Goal: Task Accomplishment & Management: Complete application form

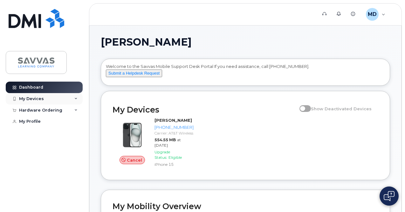
click at [37, 96] on div "My Devices" at bounding box center [31, 98] width 25 height 5
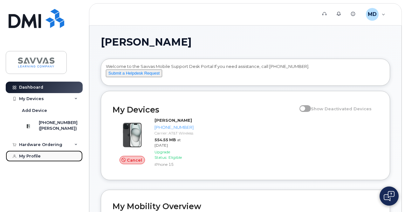
click at [36, 158] on div "My Profile" at bounding box center [30, 155] width 22 height 5
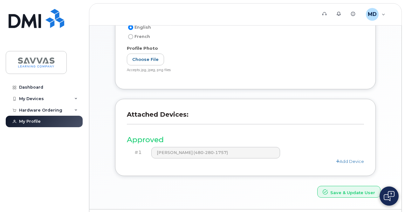
scroll to position [159, 0]
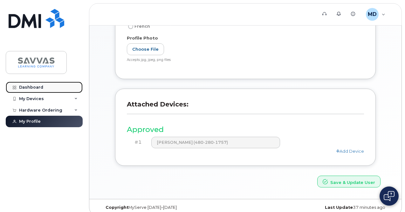
click at [36, 86] on div "Dashboard" at bounding box center [31, 87] width 24 height 5
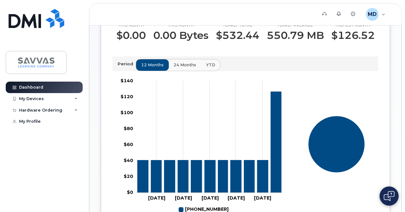
scroll to position [191, 0]
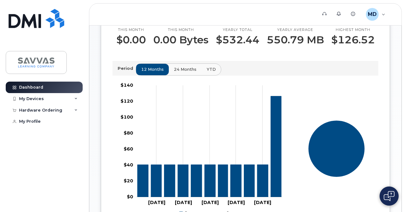
click at [184, 72] on span "24 months" at bounding box center [185, 69] width 23 height 6
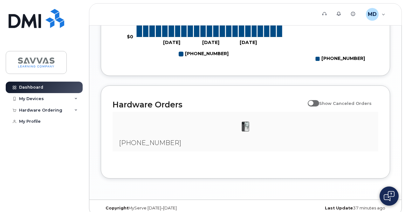
scroll to position [343, 0]
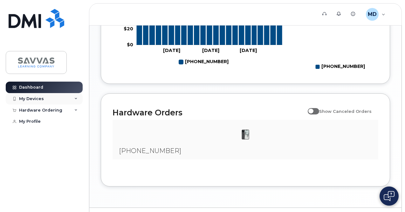
click at [34, 98] on div "My Devices" at bounding box center [31, 98] width 25 height 5
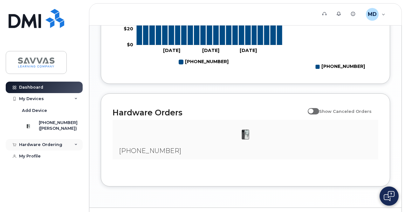
click at [48, 147] on div "Hardware Ordering" at bounding box center [40, 144] width 43 height 5
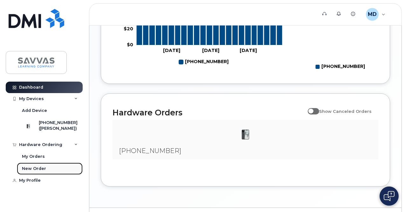
click at [38, 171] on div "New Order" at bounding box center [34, 168] width 24 height 6
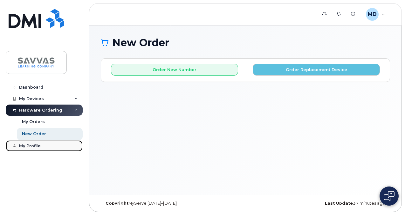
click at [35, 146] on div "My Profile" at bounding box center [30, 145] width 22 height 5
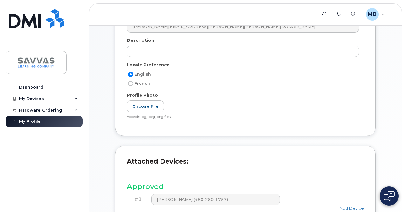
scroll to position [101, 0]
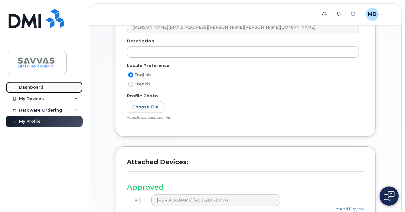
click at [28, 88] on div "Dashboard" at bounding box center [31, 87] width 24 height 5
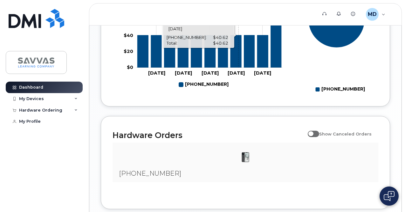
scroll to position [374, 0]
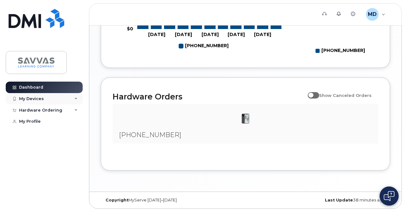
click at [43, 98] on div "My Devices" at bounding box center [44, 98] width 77 height 11
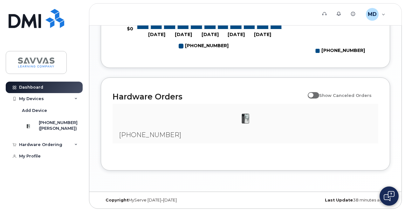
click at [247, 120] on img at bounding box center [245, 118] width 13 height 13
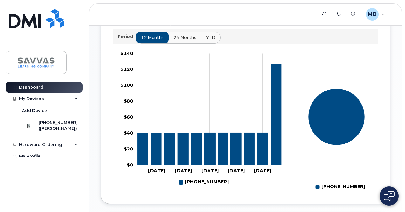
scroll to position [215, 0]
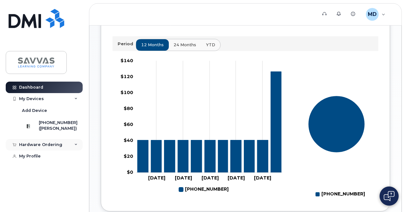
click at [46, 147] on div "Hardware Ordering" at bounding box center [40, 144] width 43 height 5
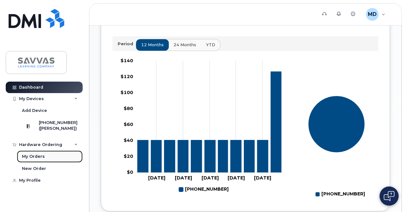
click at [37, 159] on div "My Orders" at bounding box center [33, 156] width 23 height 6
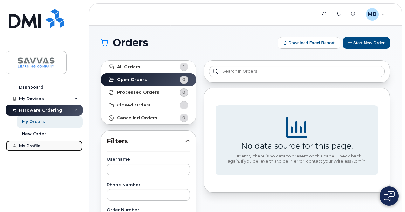
click at [32, 144] on div "My Profile" at bounding box center [30, 145] width 22 height 5
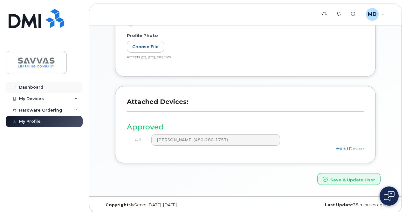
scroll to position [165, 0]
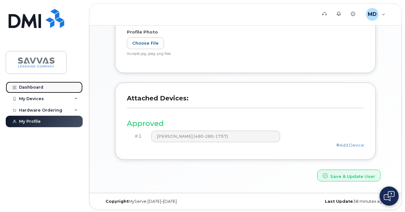
click at [25, 86] on div "Dashboard" at bounding box center [31, 87] width 24 height 5
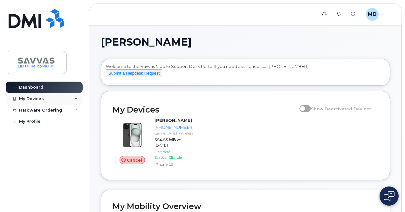
click at [24, 97] on div "My Devices" at bounding box center [31, 98] width 25 height 5
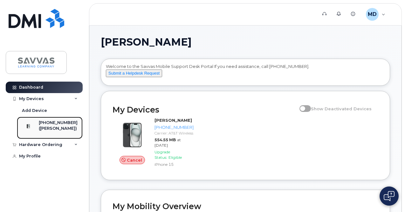
click at [48, 126] on div "([PERSON_NAME])" at bounding box center [58, 128] width 39 height 6
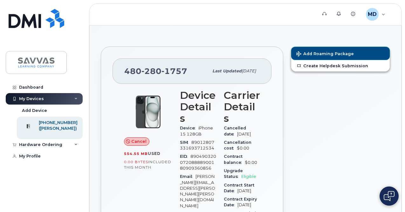
click at [334, 52] on span "Add Roaming Package" at bounding box center [325, 54] width 58 height 6
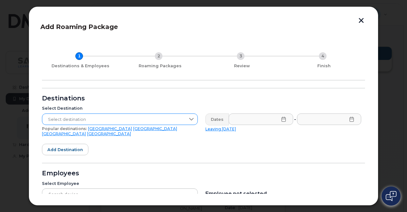
click at [95, 119] on span "Select destination" at bounding box center [113, 119] width 143 height 11
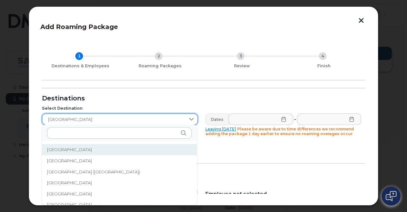
scroll to position [2138, 0]
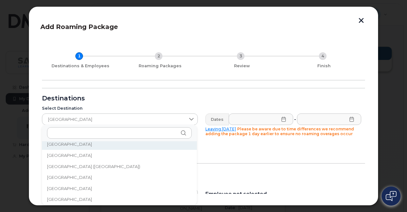
click at [59, 154] on span "[GEOGRAPHIC_DATA]" at bounding box center [69, 155] width 45 height 6
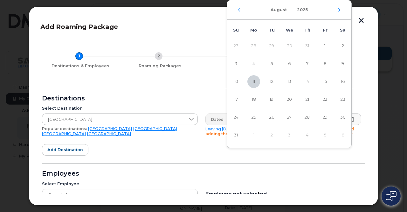
click at [292, 100] on span "20" at bounding box center [289, 99] width 13 height 13
type input "[DATE]"
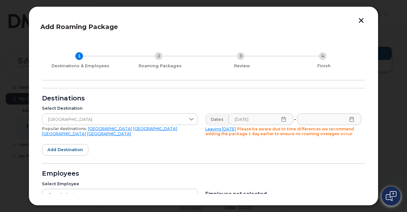
click at [352, 120] on icon at bounding box center [351, 118] width 5 height 5
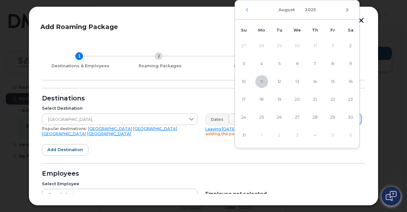
click at [348, 9] on icon "Next Month" at bounding box center [347, 9] width 4 height 5
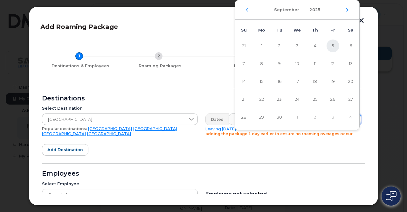
click at [334, 46] on span "5" at bounding box center [333, 45] width 13 height 13
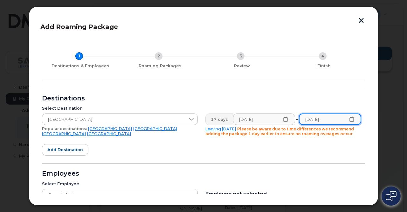
click at [348, 115] on input "[DATE]" at bounding box center [330, 118] width 62 height 11
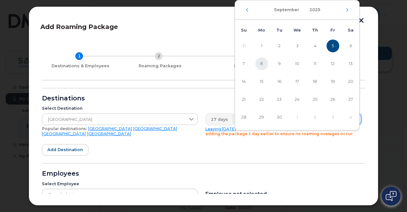
click at [260, 64] on span "8" at bounding box center [261, 63] width 13 height 13
type input "[DATE]"
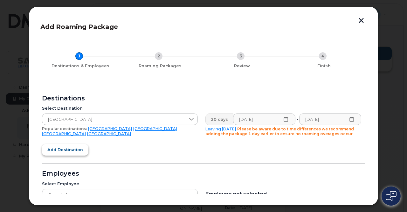
click at [58, 148] on span "Add destination" at bounding box center [65, 149] width 36 height 6
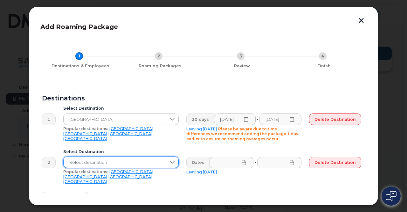
click at [99, 161] on span "Select destination" at bounding box center [115, 161] width 103 height 11
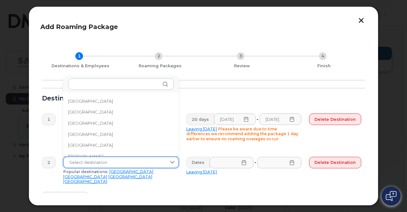
scroll to position [386, 0]
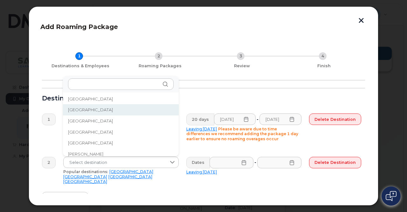
click at [87, 107] on li "[GEOGRAPHIC_DATA]" at bounding box center [121, 109] width 116 height 11
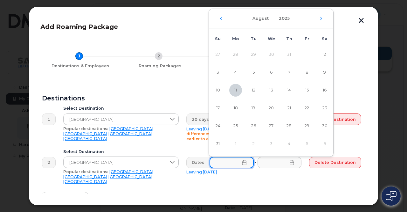
click at [221, 162] on input "text" at bounding box center [232, 161] width 44 height 11
click at [271, 106] on span "20" at bounding box center [271, 107] width 13 height 13
type input "[DATE]"
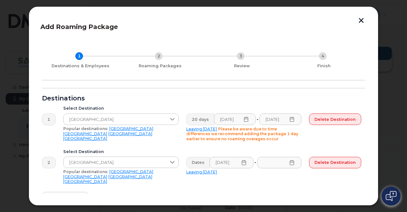
scroll to position [0, 0]
click at [293, 161] on icon at bounding box center [292, 162] width 4 height 5
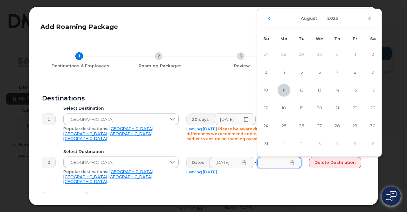
click at [369, 18] on icon "Next Month" at bounding box center [370, 18] width 4 height 5
click at [282, 71] on span "8" at bounding box center [284, 72] width 13 height 13
type input "[DATE]"
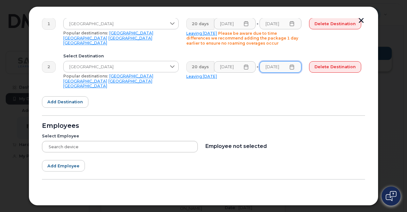
click at [60, 142] on div at bounding box center [120, 146] width 156 height 11
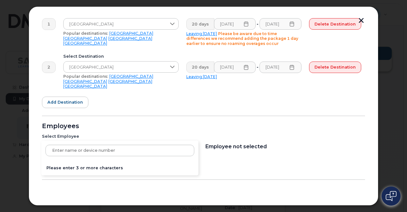
scroll to position [95, 0]
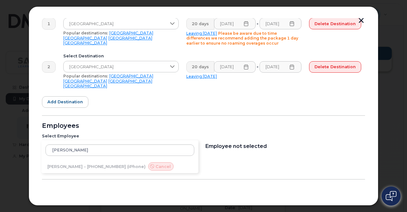
click at [79, 161] on div "[PERSON_NAME] C [PERSON_NAME] - [PHONE_NUMBER] (iPhone) Cancel" at bounding box center [119, 156] width 157 height 33
click at [62, 160] on div "[PERSON_NAME] C [PERSON_NAME] - [PHONE_NUMBER] (iPhone) Cancel" at bounding box center [119, 156] width 157 height 33
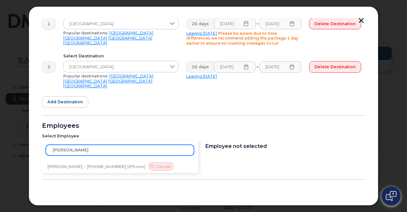
click at [83, 144] on input "[PERSON_NAME]" at bounding box center [119, 149] width 149 height 11
type input "[PERSON_NAME]"
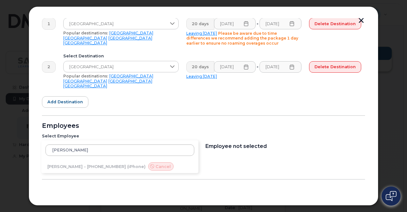
drag, startPoint x: 71, startPoint y: 157, endPoint x: 92, endPoint y: 146, distance: 24.1
click at [73, 156] on div "[PERSON_NAME] [PERSON_NAME] - [PHONE_NUMBER] (iPhone) Cancel" at bounding box center [119, 156] width 157 height 33
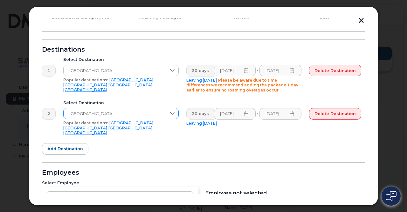
scroll to position [40, 0]
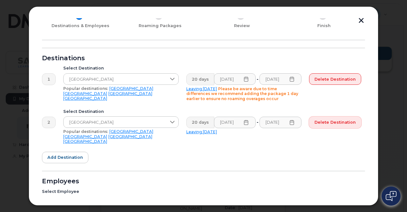
click at [344, 124] on span "Delete destination" at bounding box center [335, 122] width 41 height 6
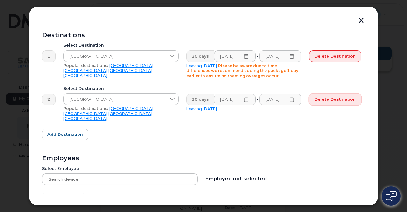
scroll to position [104, 0]
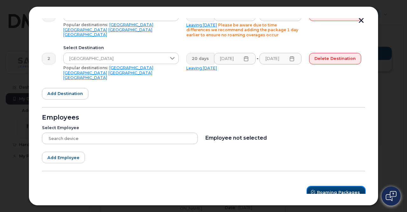
click at [332, 189] on span "Roaming Packages" at bounding box center [338, 192] width 43 height 6
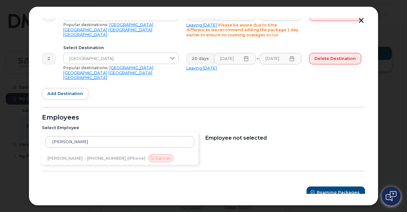
click at [113, 148] on div "[PERSON_NAME] [PERSON_NAME] - [PHONE_NUMBER] (iPhone) Cancel" at bounding box center [119, 148] width 157 height 33
click at [124, 154] on div "[PERSON_NAME] [PERSON_NAME] - [PHONE_NUMBER] (iPhone) Cancel" at bounding box center [119, 148] width 157 height 33
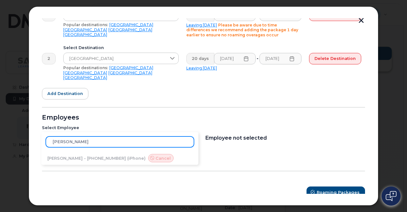
drag, startPoint x: 92, startPoint y: 136, endPoint x: 92, endPoint y: 139, distance: 3.2
click at [92, 139] on input "[PERSON_NAME]" at bounding box center [119, 141] width 149 height 11
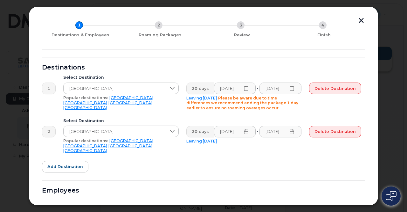
scroll to position [72, 0]
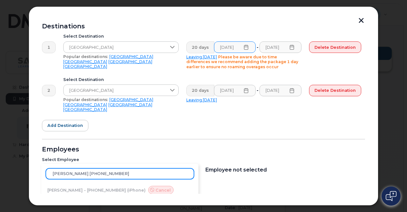
type input "[PERSON_NAME] [PHONE_NUMBER]"
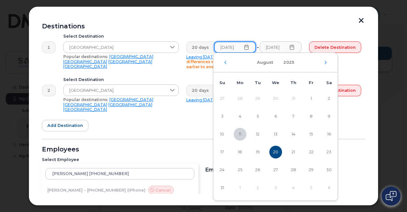
click at [225, 45] on input "[DATE]" at bounding box center [235, 46] width 42 height 11
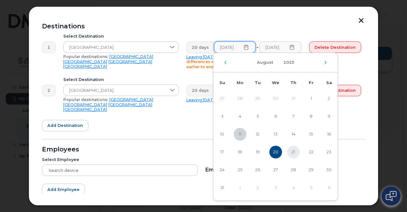
click at [293, 151] on span "21" at bounding box center [293, 151] width 13 height 13
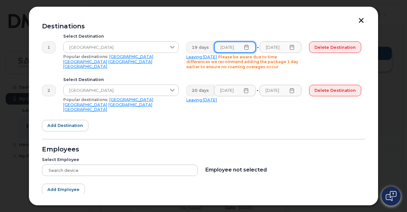
scroll to position [0, 2]
click at [280, 48] on input "[DATE]" at bounding box center [281, 46] width 42 height 11
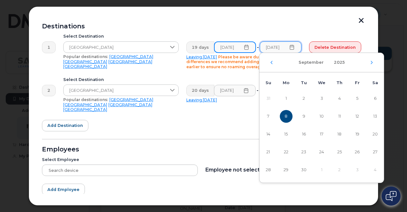
click at [230, 46] on input "[DATE]" at bounding box center [235, 46] width 42 height 11
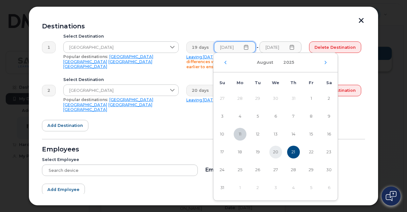
click at [277, 153] on span "20" at bounding box center [275, 151] width 13 height 13
type input "[DATE]"
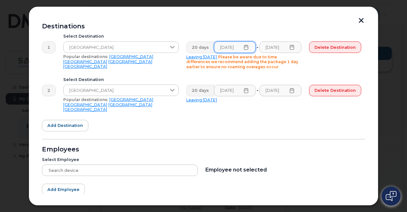
click at [167, 66] on div "Select Destination [GEOGRAPHIC_DATA] Popular destinations: [GEOGRAPHIC_DATA] [G…" at bounding box center [120, 51] width 123 height 43
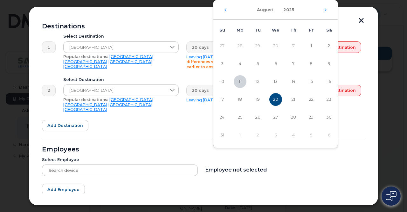
click at [257, 100] on span "19" at bounding box center [258, 99] width 13 height 13
type input "[DATE]"
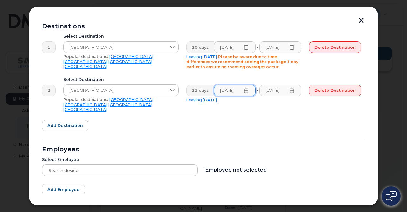
click at [293, 90] on icon at bounding box center [291, 90] width 5 height 5
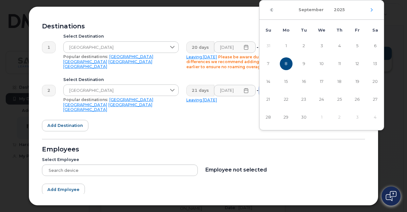
click at [271, 9] on icon "Previous Month" at bounding box center [272, 9] width 4 height 5
click at [322, 98] on span "20" at bounding box center [322, 99] width 13 height 13
type input "[DATE]"
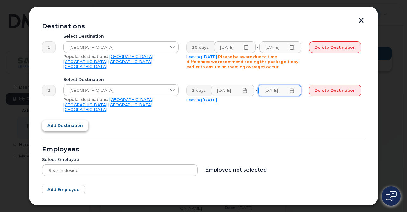
click at [71, 122] on span "Add destination" at bounding box center [65, 125] width 36 height 6
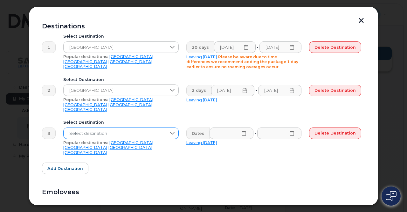
click at [79, 128] on span "Select destination" at bounding box center [115, 133] width 103 height 11
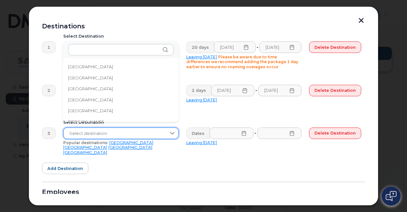
scroll to position [386, 0]
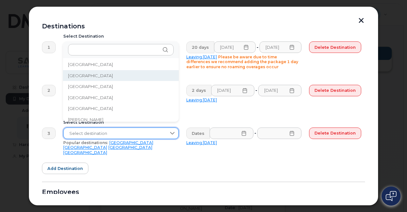
click at [79, 74] on span "[GEOGRAPHIC_DATA]" at bounding box center [90, 76] width 45 height 6
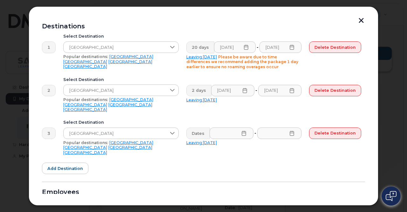
click at [243, 130] on icon at bounding box center [243, 132] width 5 height 5
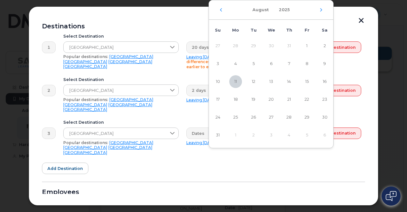
click at [321, 7] on div "[DATE]" at bounding box center [271, 9] width 124 height 19
click at [321, 8] on icon "Next Month" at bounding box center [321, 9] width 4 height 5
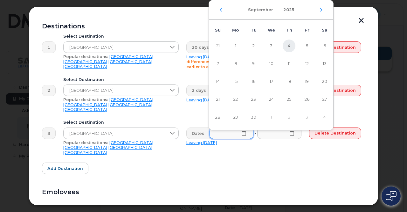
click at [290, 45] on span "4" at bounding box center [289, 45] width 13 height 13
type input "[DATE]"
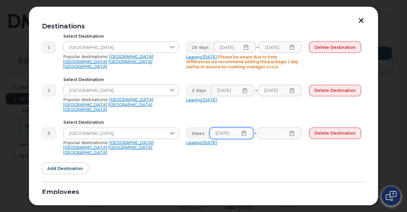
click at [293, 130] on icon at bounding box center [291, 132] width 5 height 5
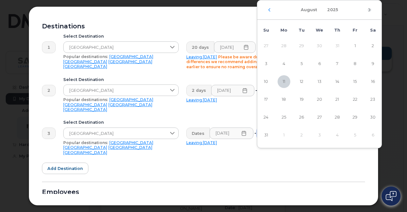
click at [368, 10] on icon "Next Month" at bounding box center [370, 9] width 4 height 5
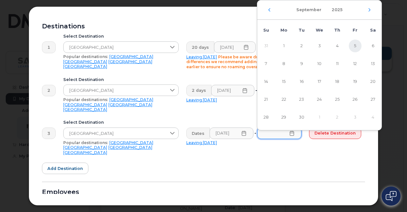
click at [354, 45] on span "5" at bounding box center [355, 45] width 13 height 13
type input "[DATE]"
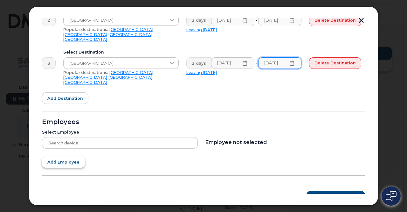
click at [68, 159] on span "Add employee" at bounding box center [63, 162] width 32 height 6
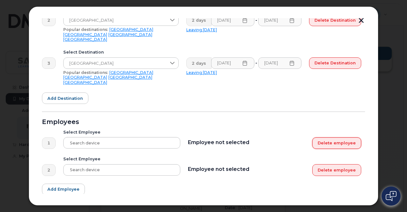
click at [343, 137] on button "Delete employee" at bounding box center [336, 142] width 49 height 11
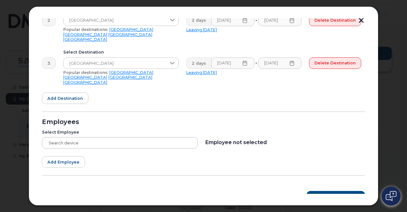
click at [66, 137] on div at bounding box center [120, 142] width 156 height 11
type input "[PERSON_NAME]"
click at [88, 152] on div "[PERSON_NAME] [PERSON_NAME] - [PHONE_NUMBER] (iPhone) Cancel" at bounding box center [119, 152] width 157 height 33
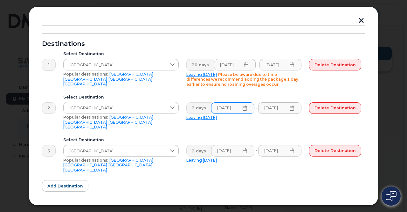
scroll to position [46, 0]
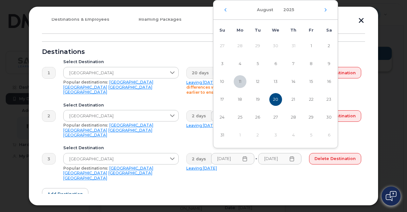
click at [275, 98] on span "20" at bounding box center [275, 99] width 13 height 13
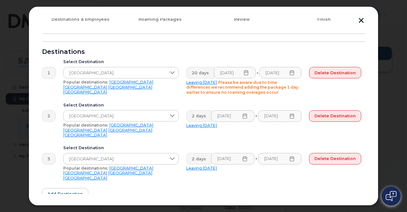
click at [156, 91] on div "Select Destination [GEOGRAPHIC_DATA] Popular destinations: [GEOGRAPHIC_DATA] [G…" at bounding box center [120, 76] width 123 height 43
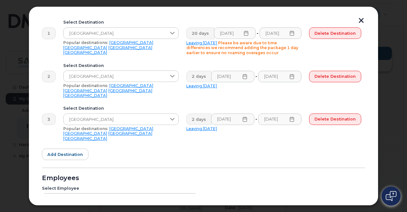
scroll to position [142, 0]
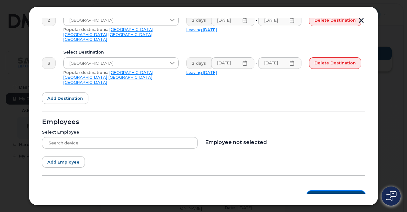
click at [345, 193] on span "Roaming Packages" at bounding box center [338, 196] width 43 height 6
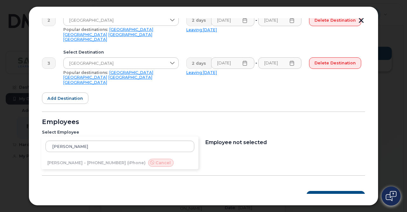
click at [79, 153] on div "[PERSON_NAME] [PERSON_NAME] - [PHONE_NUMBER] (iPhone) Cancel" at bounding box center [119, 152] width 157 height 33
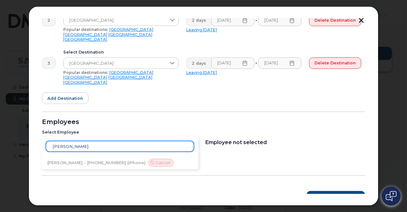
click at [87, 140] on input "[PERSON_NAME]" at bounding box center [119, 145] width 149 height 11
type input "[PERSON_NAME] [PHONE_NUMBER]"
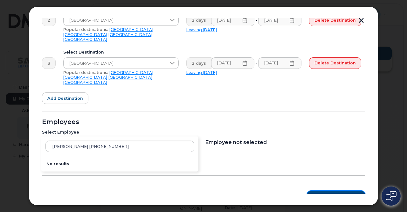
click at [332, 193] on span "Roaming Packages" at bounding box center [338, 196] width 43 height 6
click at [115, 145] on div "[PERSON_NAME] [PHONE_NUMBER]" at bounding box center [119, 146] width 157 height 20
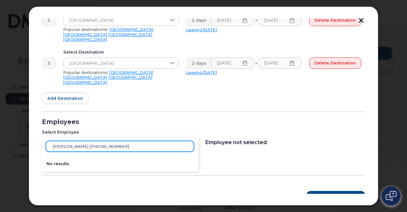
click at [81, 140] on input "[PERSON_NAME] [PHONE_NUMBER]" at bounding box center [119, 145] width 149 height 11
drag, startPoint x: 129, startPoint y: 137, endPoint x: 0, endPoint y: 124, distance: 129.2
click at [0, 124] on div "Add Roaming Package 1 Destinations & Employees 2 Roaming Packages 3 Review 4 Fi…" at bounding box center [203, 106] width 407 height 212
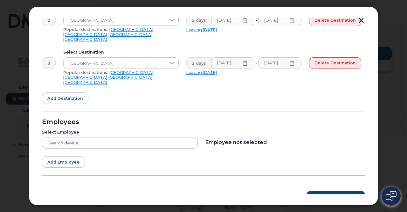
click at [87, 137] on div at bounding box center [120, 142] width 156 height 11
type input "M"
type input "[PERSON_NAME]"
click at [78, 154] on div "[PERSON_NAME] C [PERSON_NAME] - [PHONE_NUMBER] (iPhone) Cancel" at bounding box center [119, 152] width 157 height 33
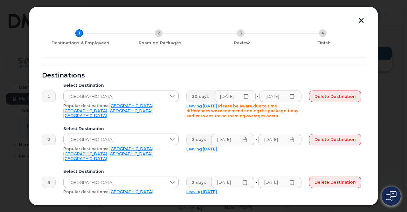
scroll to position [32, 0]
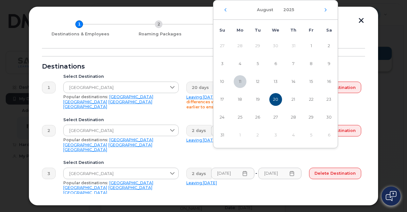
click at [259, 100] on span "19" at bounding box center [258, 99] width 13 height 13
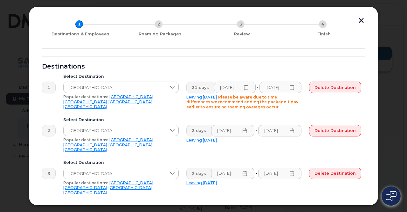
click at [248, 89] on icon at bounding box center [246, 87] width 5 height 5
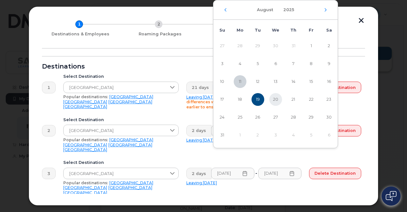
scroll to position [0, 0]
click at [277, 99] on span "20" at bounding box center [275, 99] width 13 height 13
type input "[DATE]"
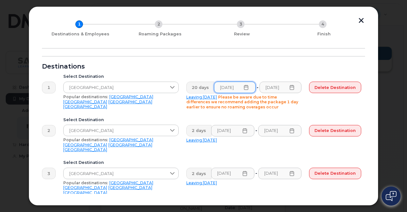
click at [123, 110] on div "Select Destination [GEOGRAPHIC_DATA] Popular destinations: [GEOGRAPHIC_DATA] [G…" at bounding box center [120, 91] width 123 height 43
click at [332, 129] on span "Delete destination" at bounding box center [335, 130] width 41 height 6
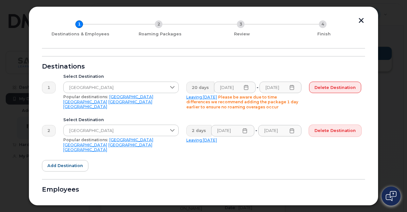
click at [326, 131] on span "Delete destination" at bounding box center [335, 130] width 41 height 6
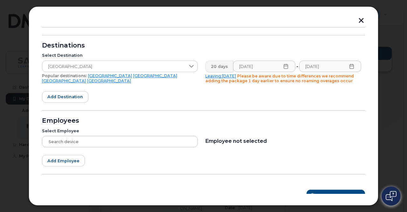
scroll to position [61, 0]
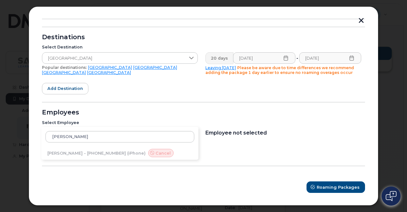
click at [122, 127] on div "[PERSON_NAME] C [PERSON_NAME] - [PHONE_NUMBER] (iPhone) Cancel" at bounding box center [120, 132] width 156 height 11
click at [102, 153] on div "[PERSON_NAME] C [PERSON_NAME] - [PHONE_NUMBER] (iPhone) Cancel" at bounding box center [119, 143] width 157 height 33
click at [131, 70] on link "[GEOGRAPHIC_DATA]" at bounding box center [109, 72] width 44 height 5
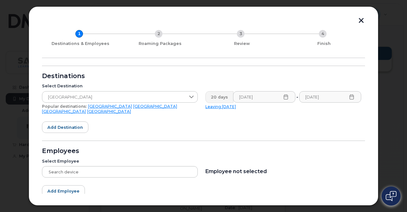
scroll to position [32, 0]
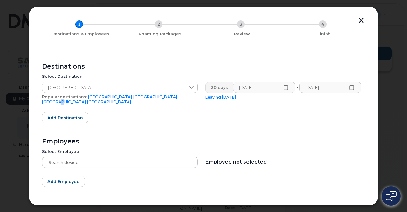
click at [86, 99] on link "[GEOGRAPHIC_DATA]" at bounding box center [64, 101] width 44 height 5
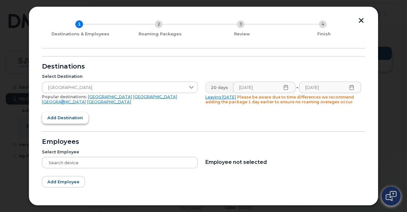
click at [72, 116] on span "Add destination" at bounding box center [65, 118] width 36 height 6
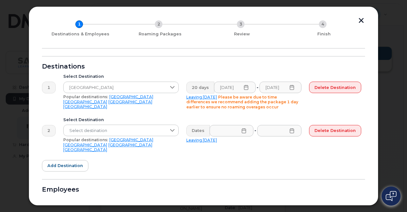
click at [93, 147] on link "[GEOGRAPHIC_DATA]" at bounding box center [85, 149] width 44 height 5
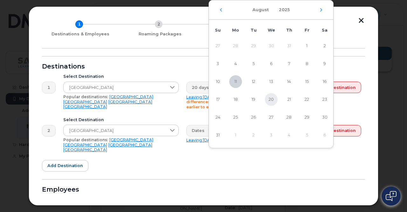
click at [273, 96] on span "20" at bounding box center [271, 99] width 13 height 13
type input "[DATE]"
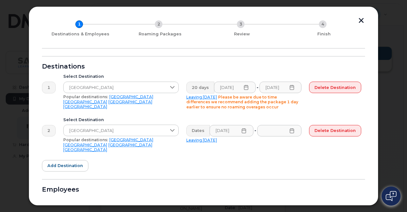
click at [291, 130] on icon at bounding box center [291, 130] width 5 height 5
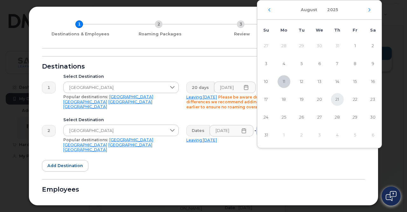
click at [336, 97] on span "21" at bounding box center [337, 99] width 13 height 13
type input "[DATE]"
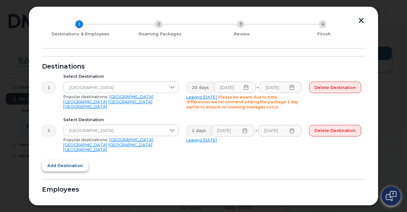
click at [69, 162] on span "Add destination" at bounding box center [65, 165] width 36 height 6
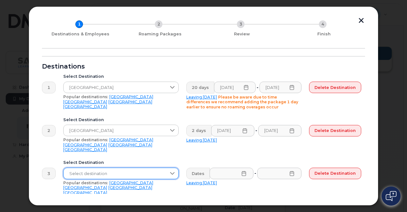
click at [134, 168] on span "Select destination" at bounding box center [115, 173] width 103 height 11
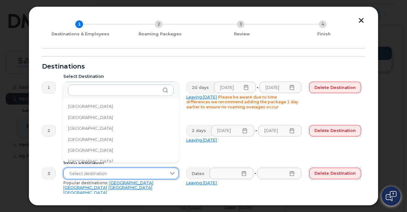
scroll to position [355, 0]
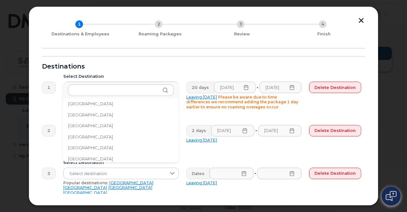
click at [81, 145] on span "[GEOGRAPHIC_DATA]" at bounding box center [90, 147] width 45 height 6
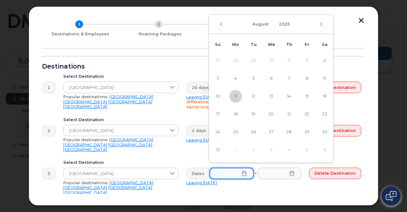
click at [228, 169] on input "text" at bounding box center [232, 172] width 44 height 11
click at [320, 23] on icon "Next Month" at bounding box center [321, 24] width 4 height 5
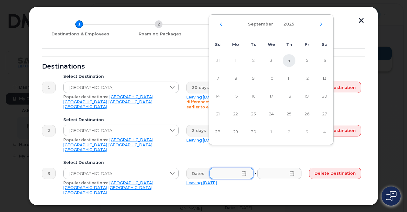
click at [289, 59] on span "4" at bounding box center [289, 60] width 13 height 13
type input "[DATE]"
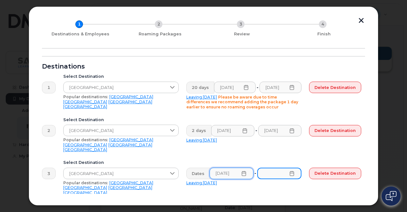
scroll to position [0, 0]
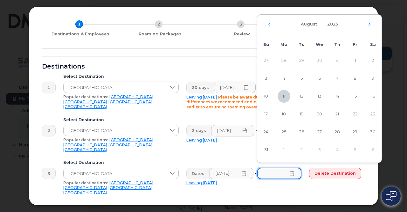
click at [290, 171] on input "text" at bounding box center [279, 172] width 44 height 11
click at [371, 24] on icon "Next Month" at bounding box center [370, 24] width 4 height 5
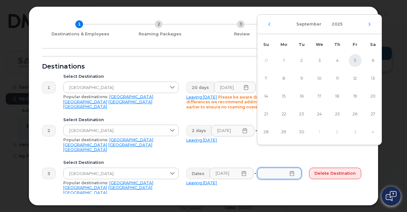
click at [354, 59] on span "5" at bounding box center [355, 60] width 13 height 13
type input "[DATE]"
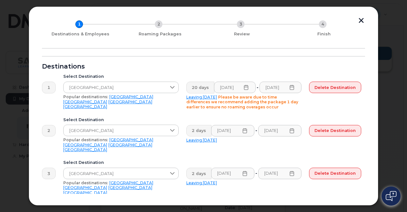
click at [177, 60] on form "Destinations 1 Select Destination [GEOGRAPHIC_DATA] Popular destinations: [GEOG…" at bounding box center [203, 184] width 323 height 256
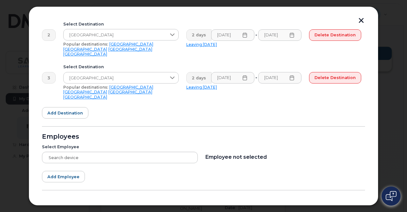
scroll to position [142, 0]
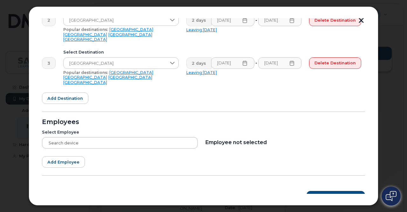
click at [89, 137] on div at bounding box center [120, 142] width 156 height 11
click at [85, 154] on div "[PERSON_NAME] C [PERSON_NAME] - [PHONE_NUMBER] (iPhone) Cancel" at bounding box center [119, 152] width 157 height 33
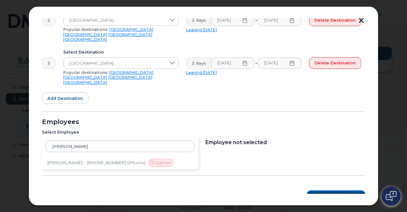
click at [341, 193] on span "Roaming Packages" at bounding box center [338, 196] width 43 height 6
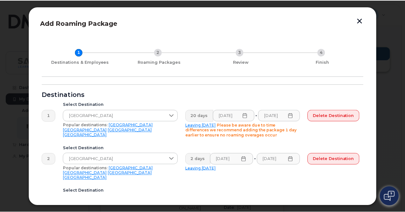
scroll to position [0, 0]
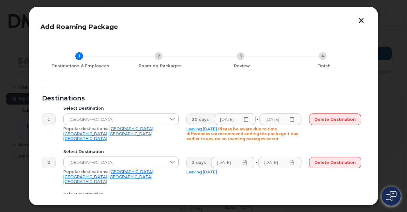
click at [362, 19] on button "button" at bounding box center [362, 21] width 10 height 7
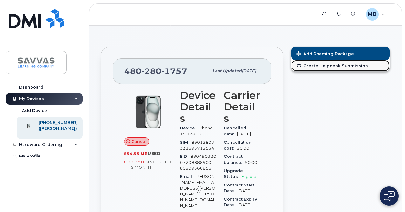
click at [331, 66] on link "Create Helpdesk Submission" at bounding box center [340, 65] width 99 height 11
